Goal: Transaction & Acquisition: Purchase product/service

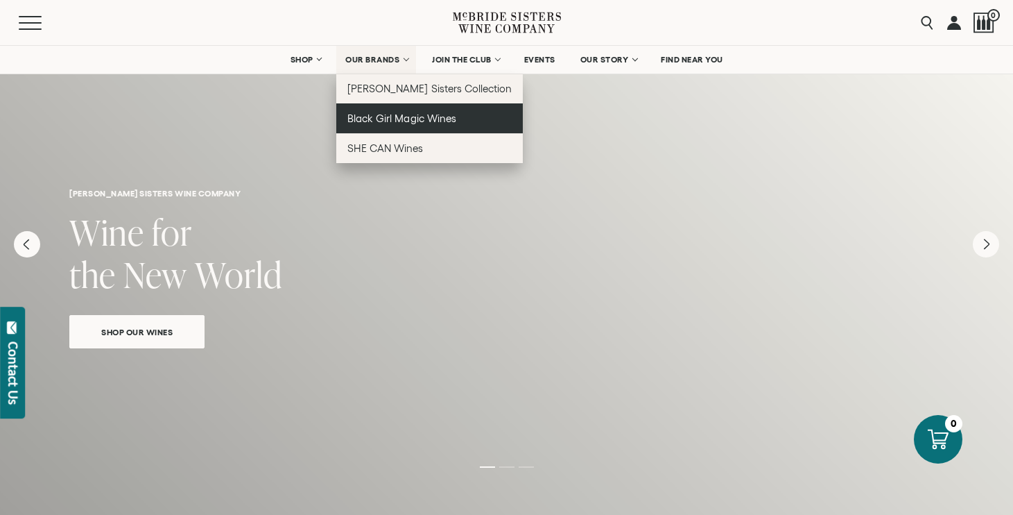
click at [388, 110] on link "Black Girl Magic Wines" at bounding box center [429, 118] width 187 height 30
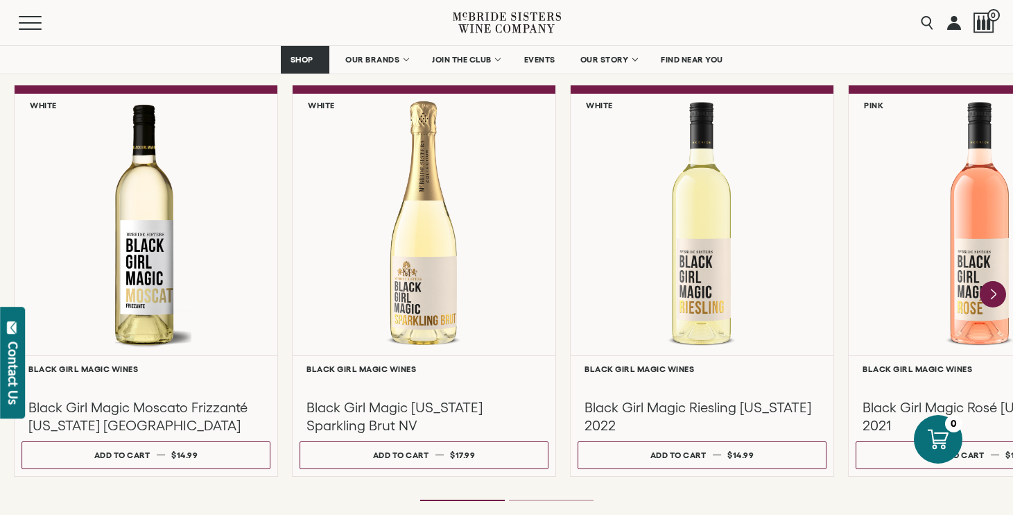
scroll to position [1216, 0]
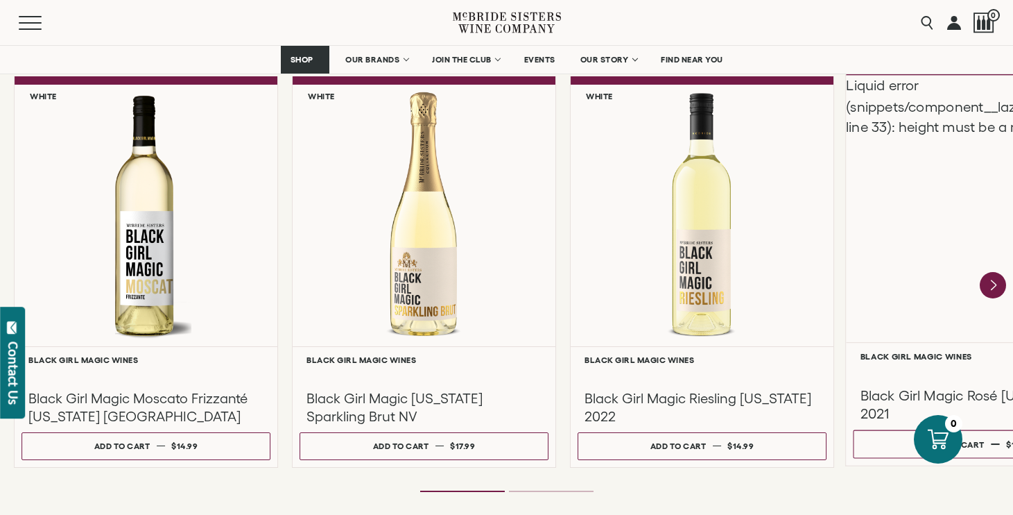
click at [961, 201] on div "Liquid error (snippets/component__lazyload-image line 33): height must be a num…" at bounding box center [980, 208] width 268 height 267
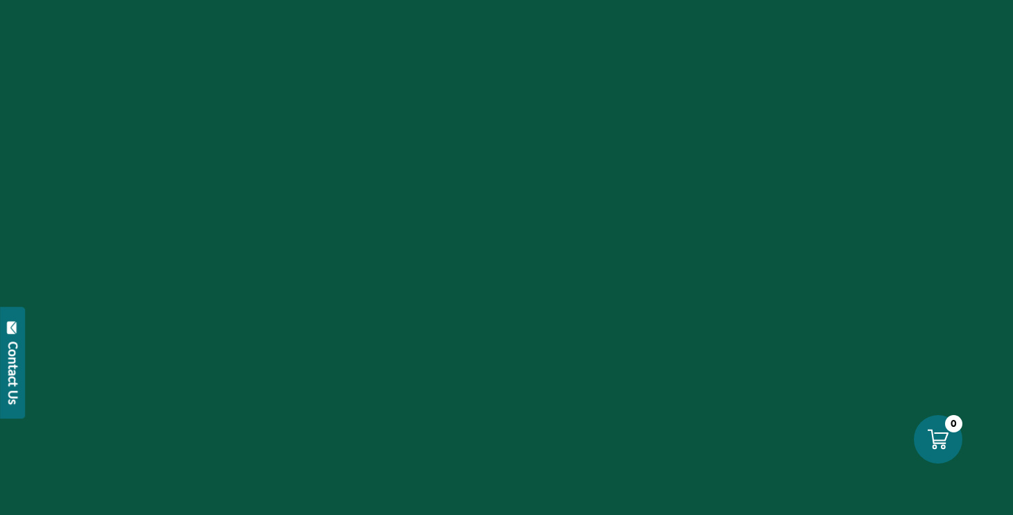
scroll to position [1216, 0]
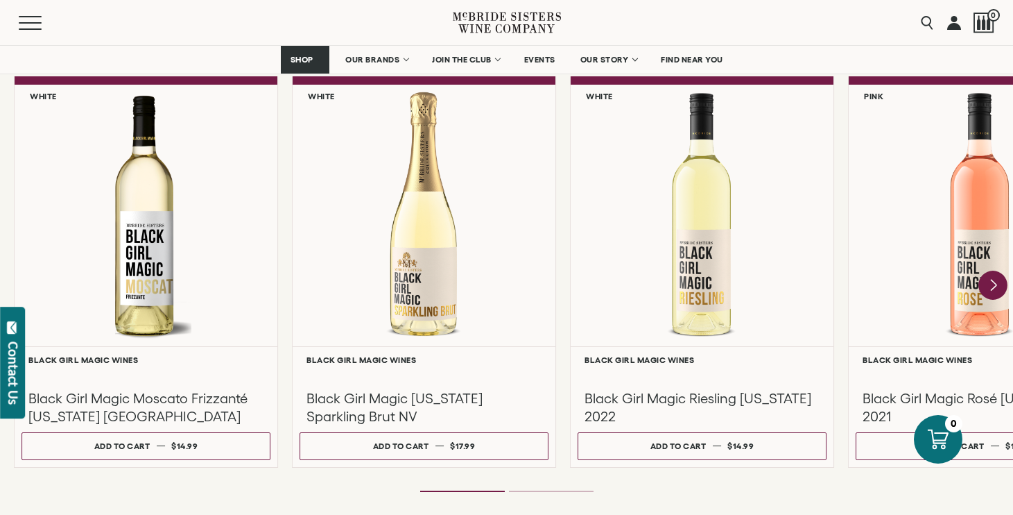
click at [995, 285] on icon "Next" at bounding box center [994, 284] width 6 height 11
